Goal: Task Accomplishment & Management: Manage account settings

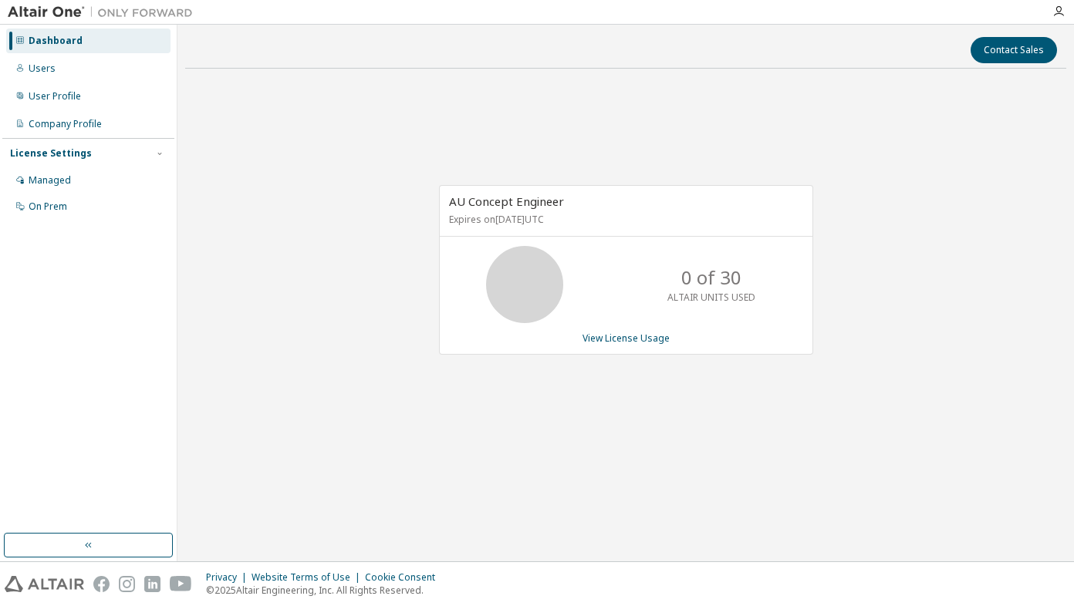
click at [69, 154] on div "License Settings" at bounding box center [51, 153] width 82 height 12
click at [60, 176] on div "Managed" at bounding box center [50, 180] width 42 height 12
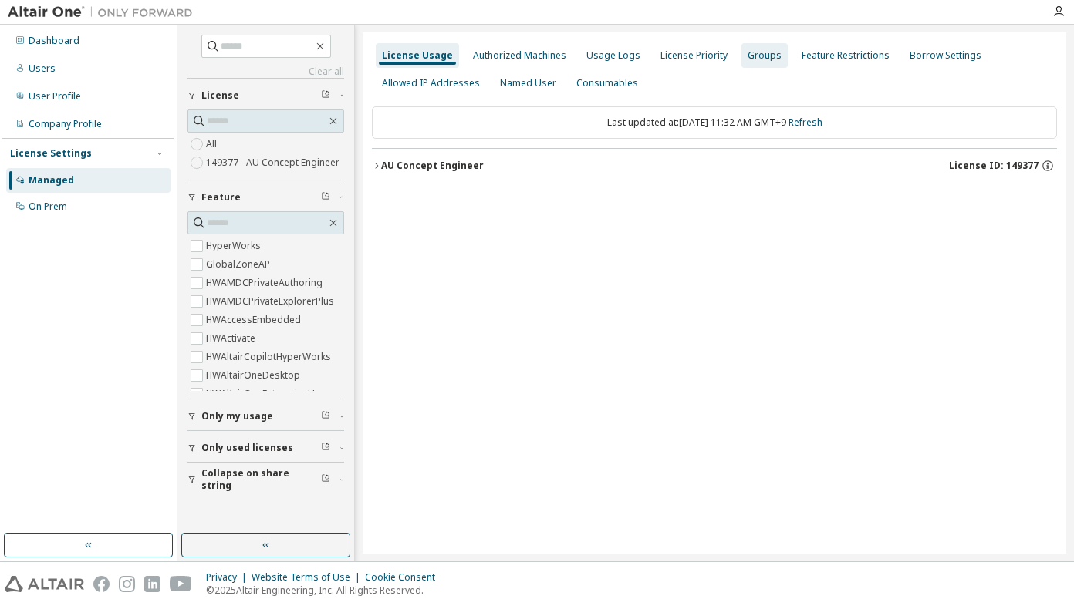
click at [768, 50] on div "Groups" at bounding box center [765, 55] width 34 height 12
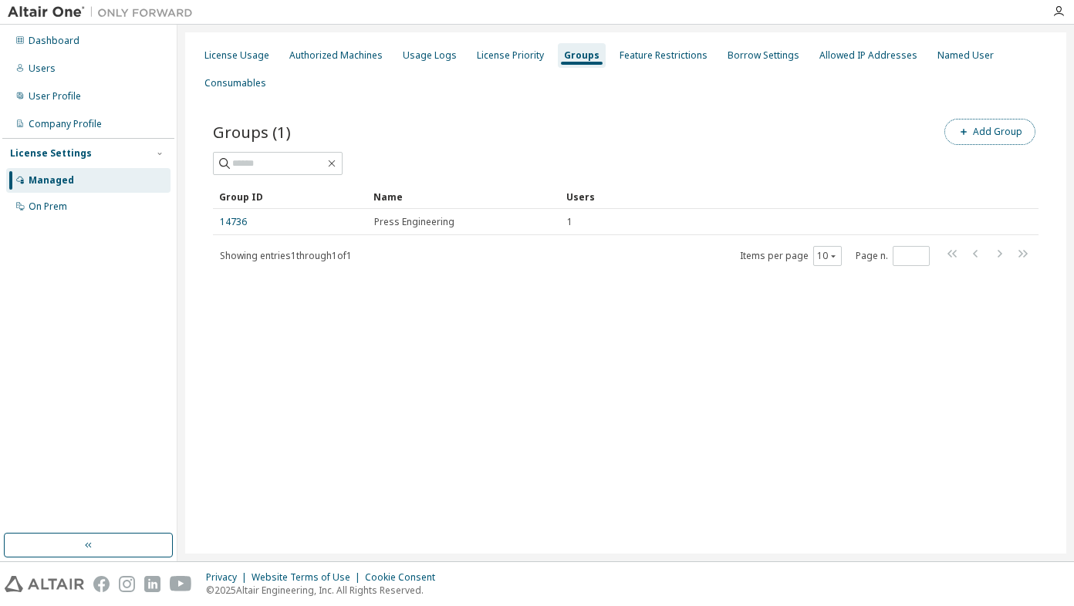
click at [976, 127] on button "Add Group" at bounding box center [989, 132] width 91 height 26
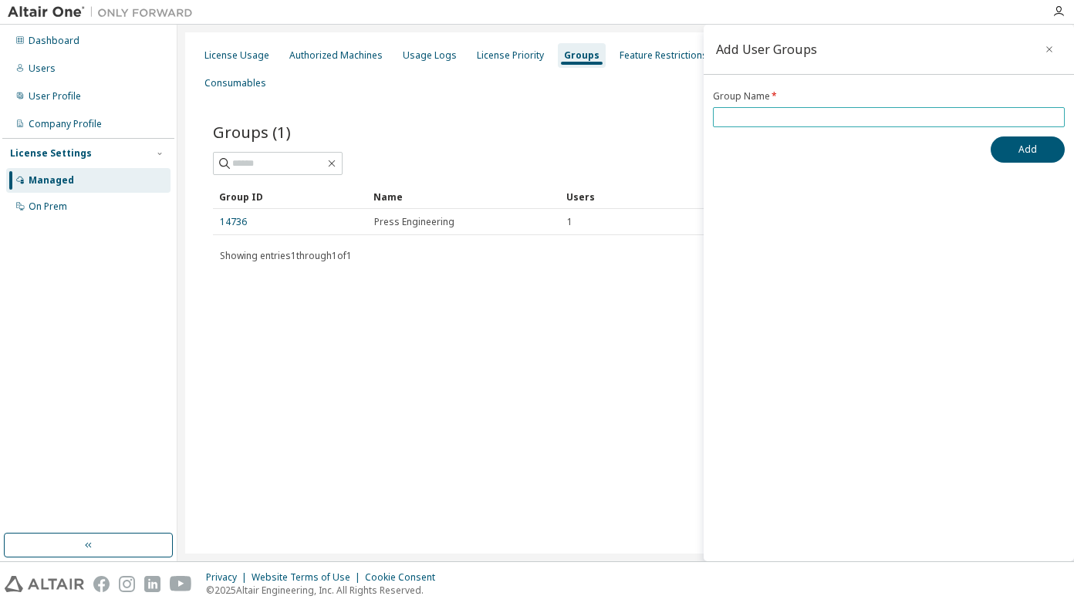
click at [787, 120] on input "text" at bounding box center [889, 117] width 344 height 12
type input "**********"
click at [1011, 144] on button "Add" at bounding box center [1028, 150] width 74 height 26
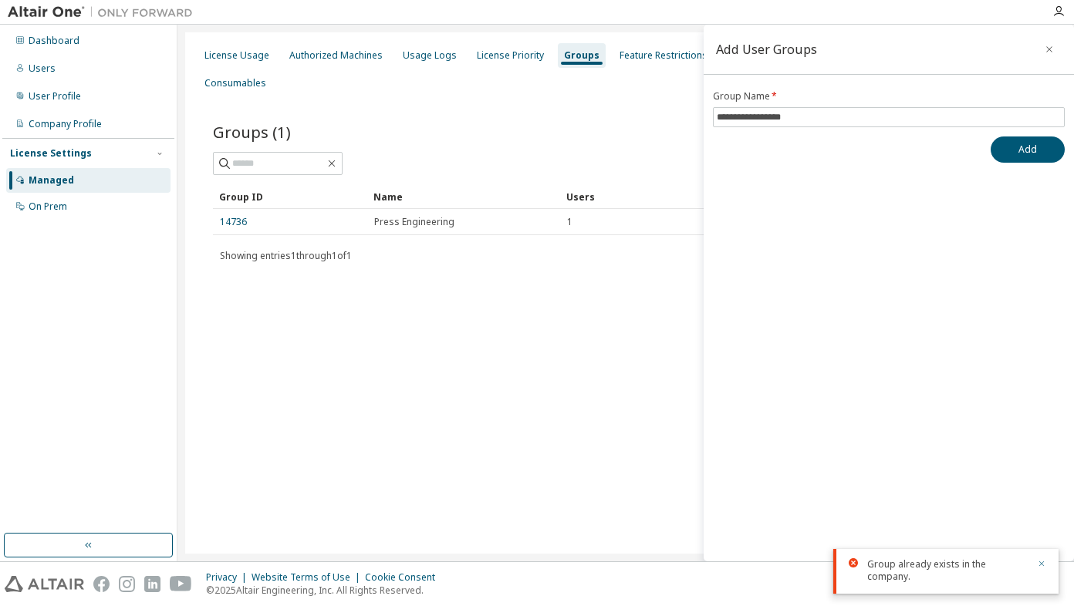
click at [1041, 562] on icon "button" at bounding box center [1041, 563] width 9 height 9
click at [1048, 49] on icon "button" at bounding box center [1049, 49] width 11 height 12
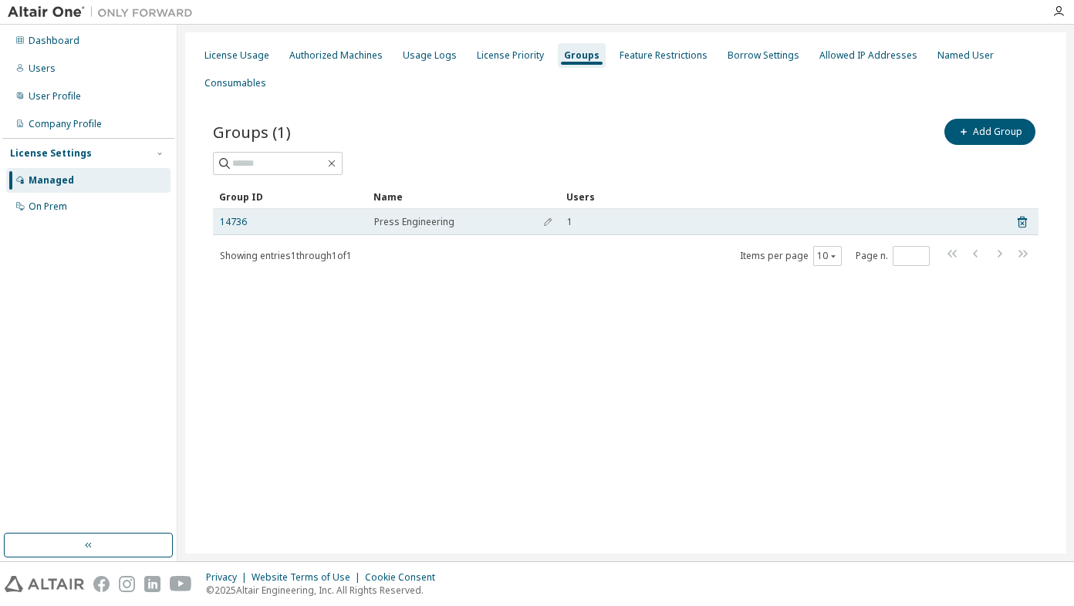
click at [390, 224] on span "Press Engineering" at bounding box center [414, 222] width 80 height 12
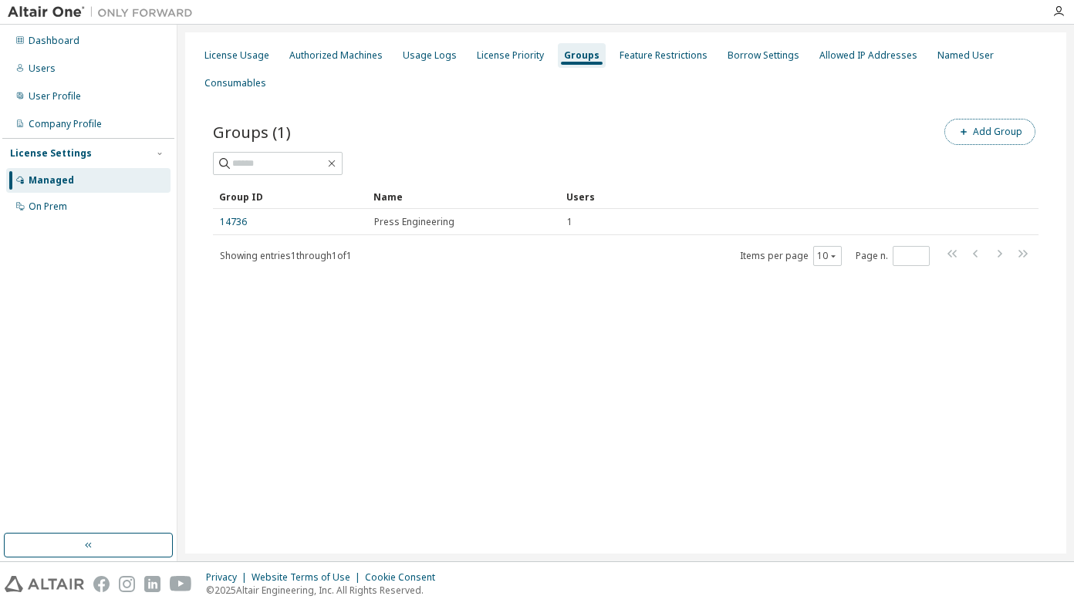
click at [996, 125] on button "Add Group" at bounding box center [989, 132] width 91 height 26
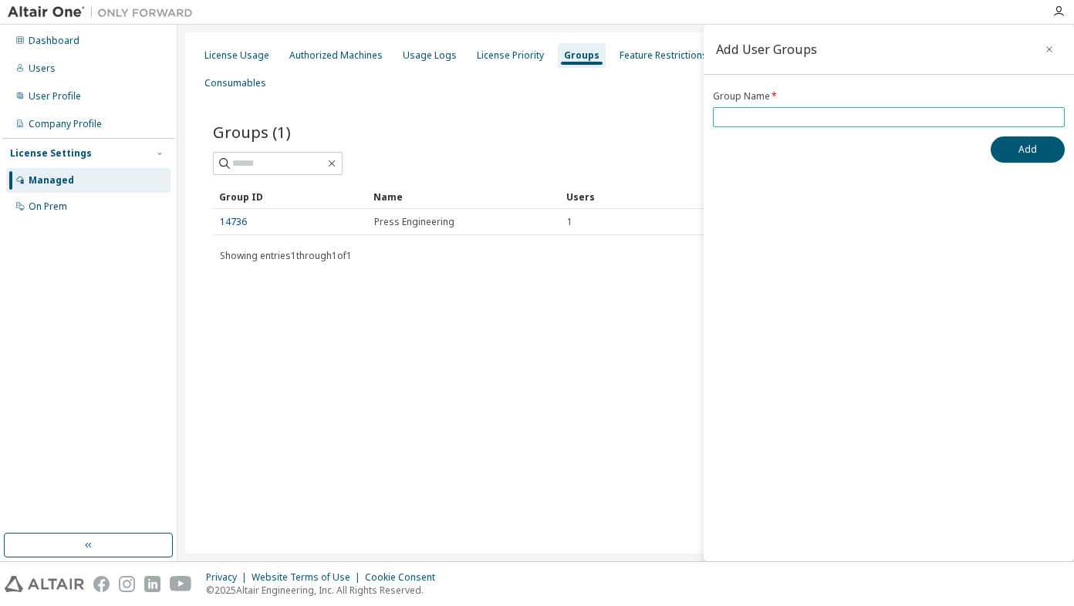
click at [760, 120] on input "text" at bounding box center [889, 117] width 344 height 12
click at [799, 117] on input "**********" at bounding box center [889, 117] width 344 height 12
type input "**********"
click at [1018, 147] on button "Add" at bounding box center [1028, 150] width 74 height 26
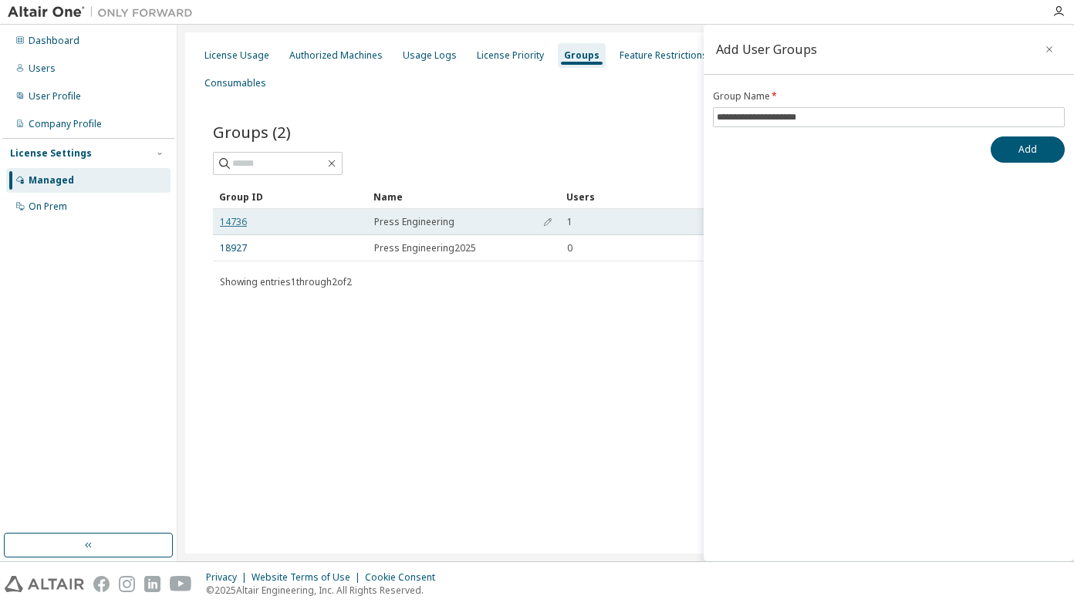
click at [238, 221] on link "14736" at bounding box center [233, 222] width 27 height 12
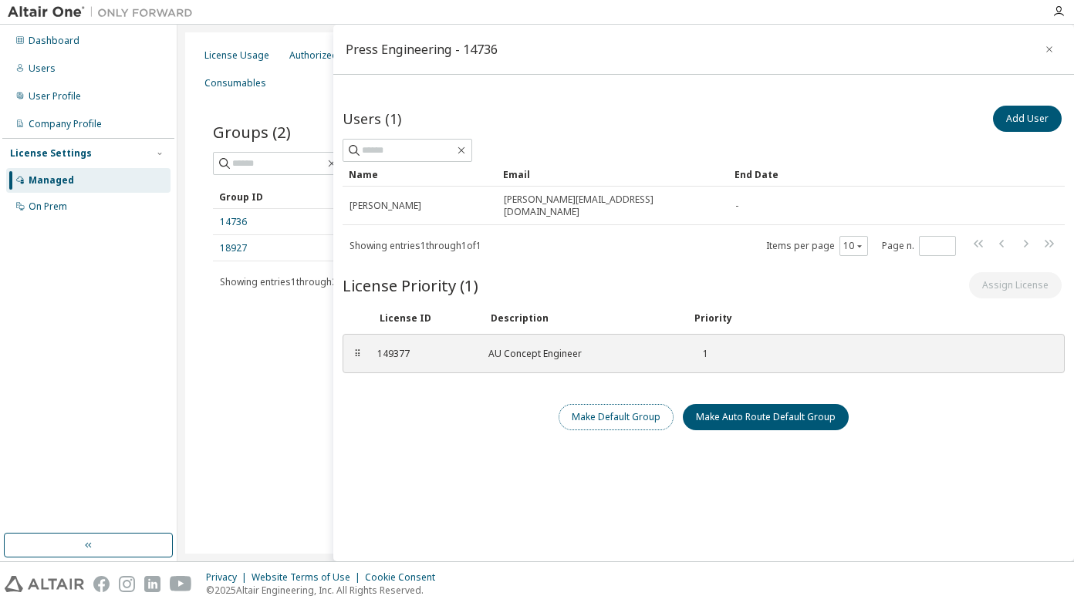
click at [579, 404] on button "Make Default Group" at bounding box center [616, 417] width 115 height 26
click at [1019, 120] on button "Add User" at bounding box center [1027, 119] width 69 height 26
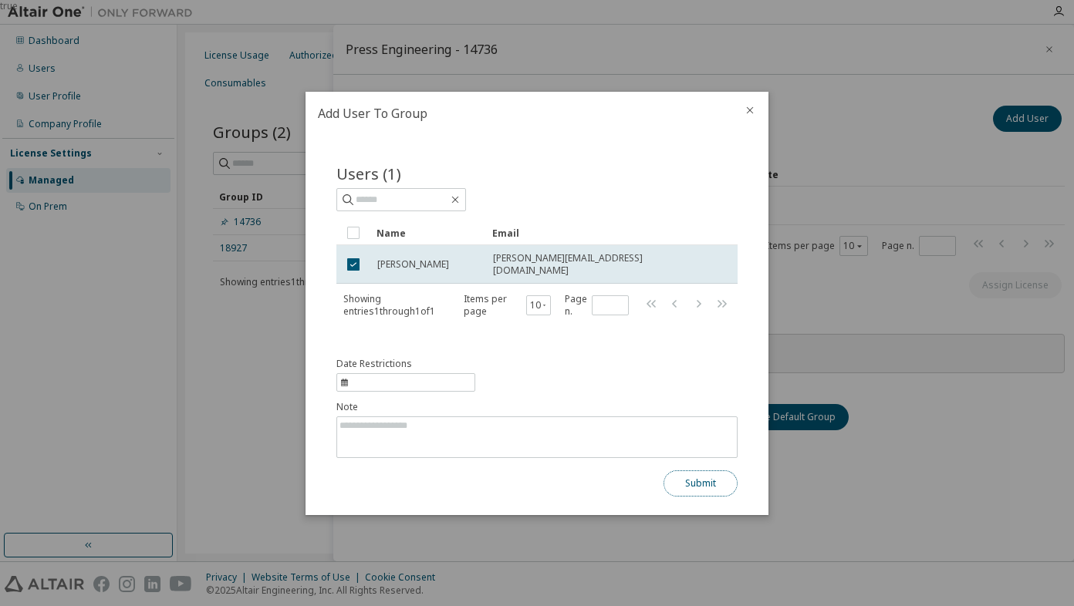
click at [714, 487] on button "Submit" at bounding box center [701, 484] width 74 height 26
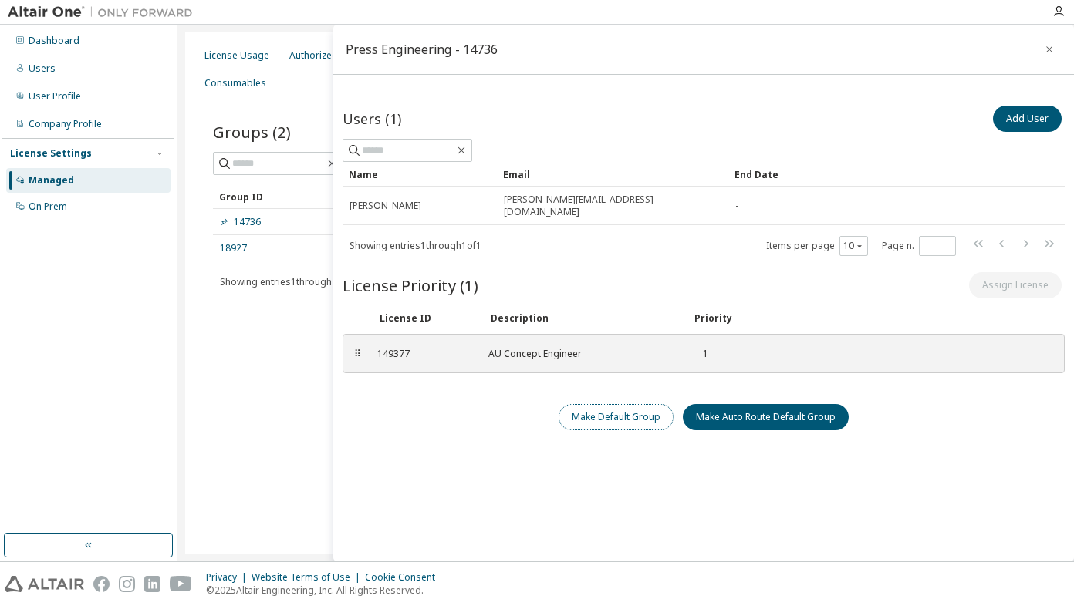
click at [612, 410] on button "Make Default Group" at bounding box center [616, 417] width 115 height 26
click at [1046, 48] on icon "button" at bounding box center [1049, 49] width 6 height 6
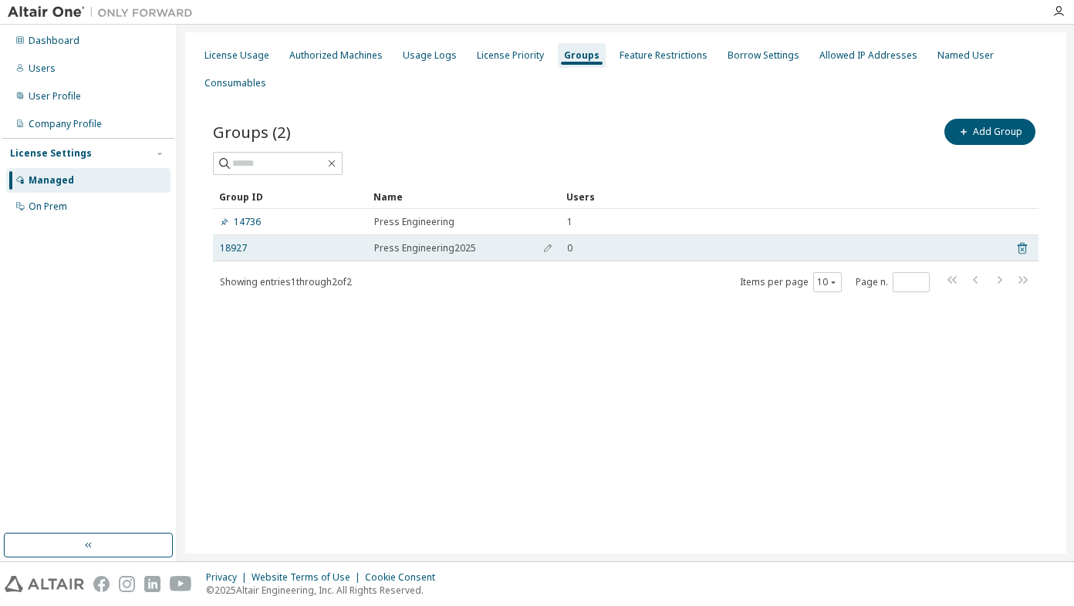
click at [1023, 245] on icon at bounding box center [1022, 249] width 9 height 12
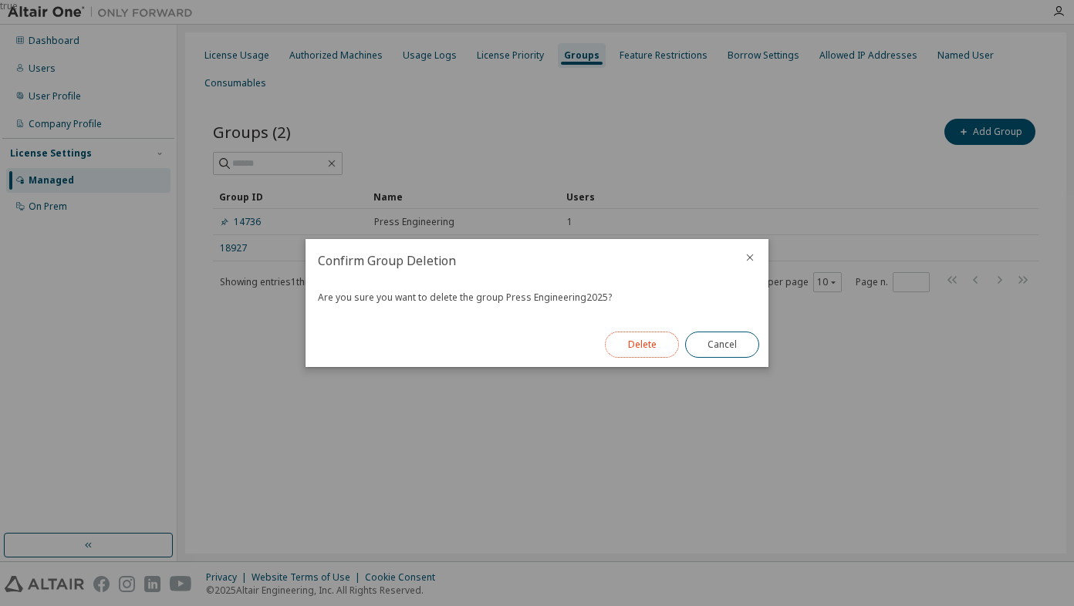
click at [650, 344] on button "Delete" at bounding box center [642, 345] width 74 height 26
click at [717, 339] on button "Close" at bounding box center [722, 345] width 74 height 26
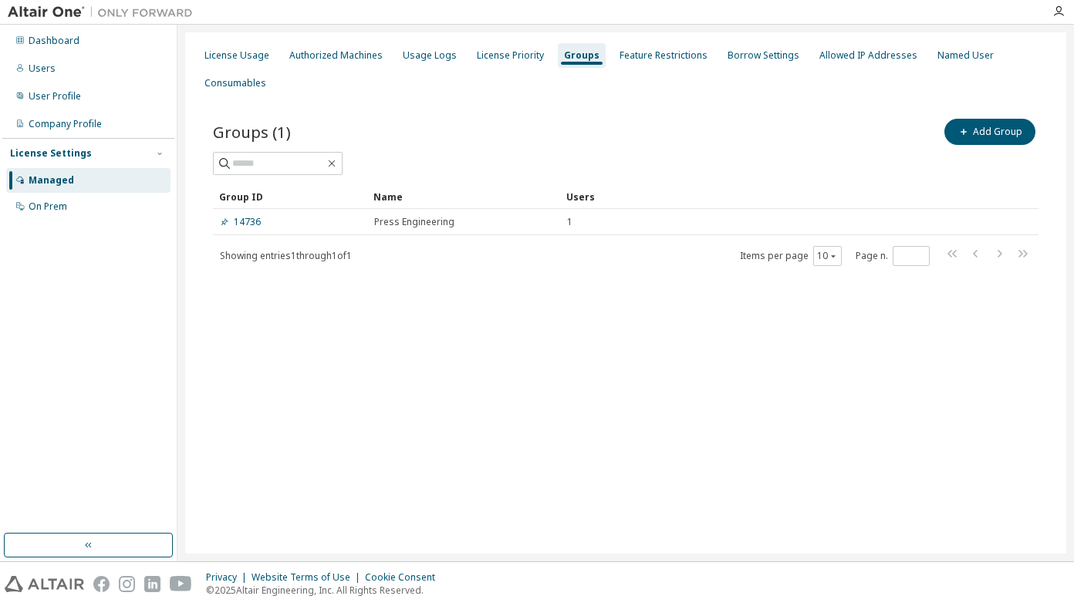
click at [451, 377] on div "License Usage Authorized Machines Usage Logs License Priority Groups Feature Re…" at bounding box center [625, 293] width 881 height 522
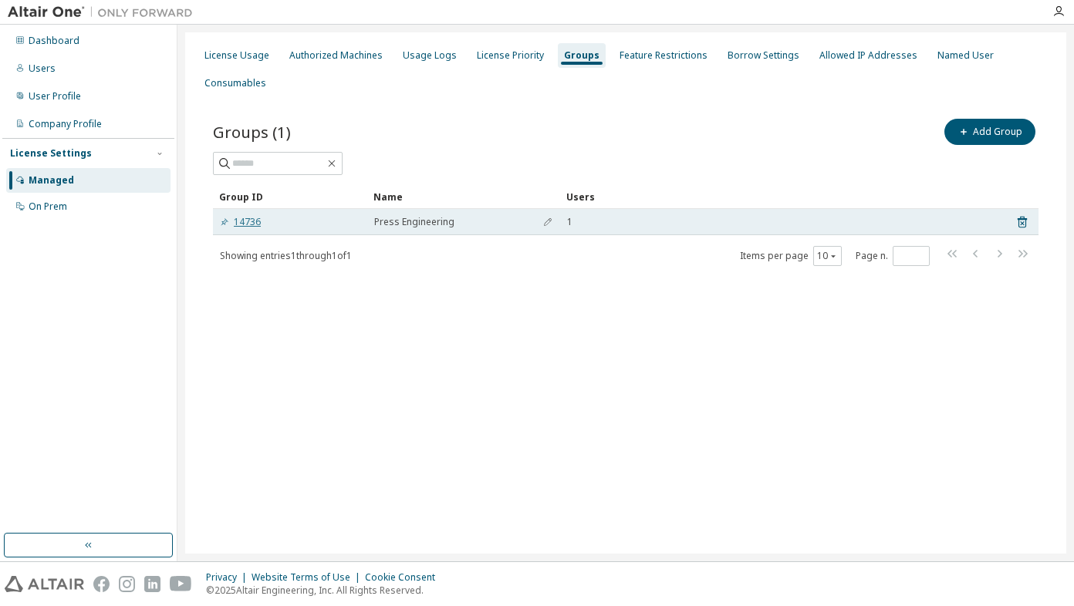
click at [255, 225] on link "14736" at bounding box center [240, 222] width 41 height 12
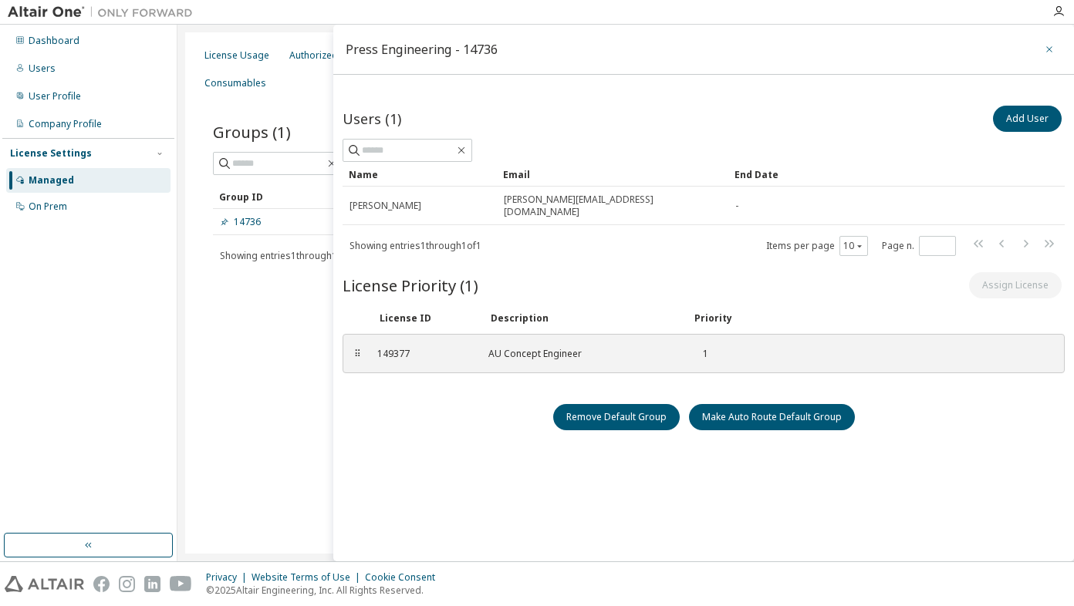
click at [1046, 48] on icon "button" at bounding box center [1049, 49] width 6 height 6
